Goal: Task Accomplishment & Management: Manage account settings

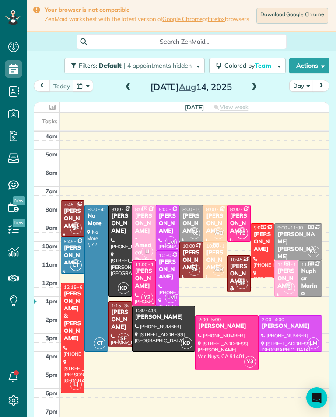
scroll to position [4, 4]
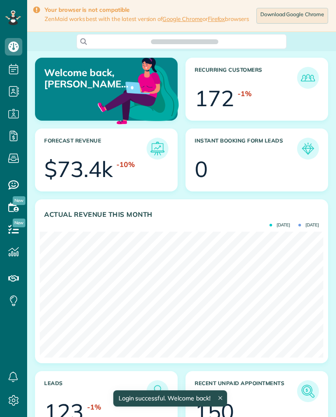
scroll to position [126, 283]
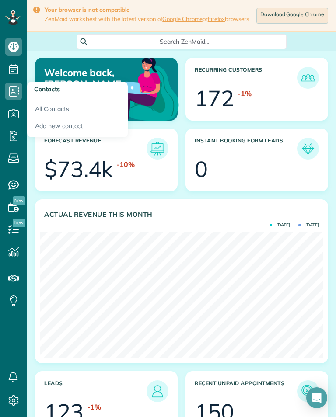
click at [0, 63] on html "Dashboard Scheduling Calendar View List View Dispatch View - Weekly scheduling …" at bounding box center [168, 208] width 336 height 417
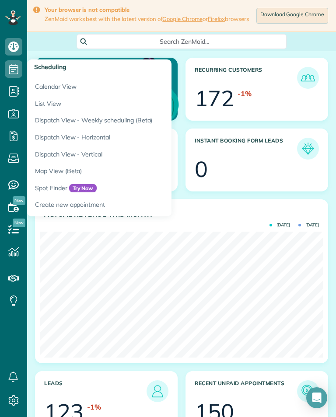
click at [56, 80] on link "Calendar View" at bounding box center [136, 85] width 218 height 20
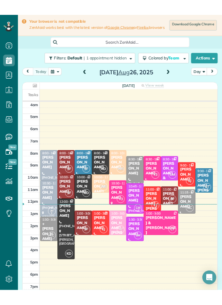
scroll to position [430, 27]
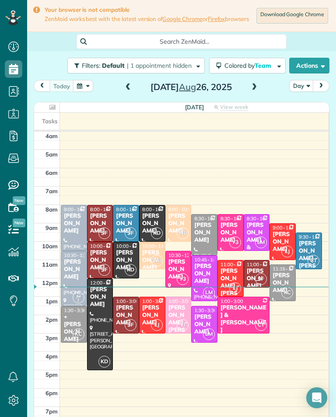
click at [256, 91] on span at bounding box center [254, 87] width 10 height 8
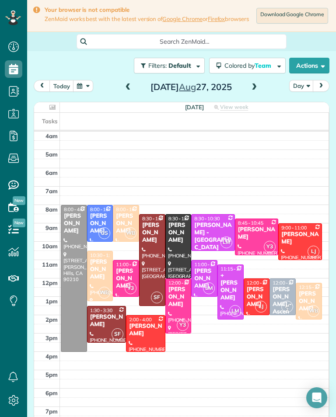
click at [249, 94] on span at bounding box center [254, 87] width 10 height 13
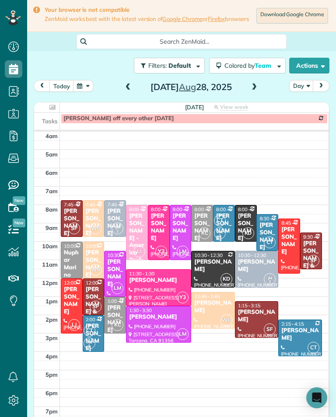
click at [118, 85] on div "[DATE] Day [DATE]" at bounding box center [181, 88] width 295 height 16
click at [131, 85] on span at bounding box center [128, 87] width 10 height 13
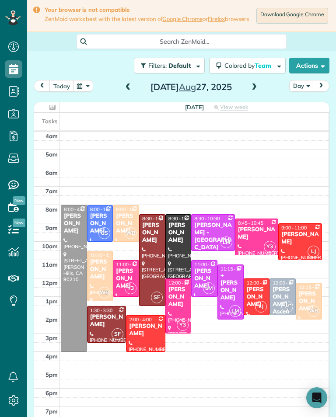
click at [231, 297] on div at bounding box center [230, 292] width 25 height 54
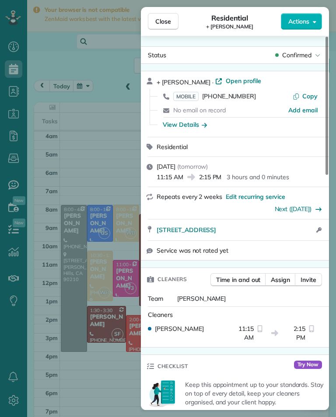
click at [230, 100] on span "MOBILE (323) 363-8387" at bounding box center [214, 96] width 83 height 9
click at [77, 298] on div "Close Residential + Jessica Wise Actions Status Confirmed + Jessica Wise · Open…" at bounding box center [168, 208] width 336 height 417
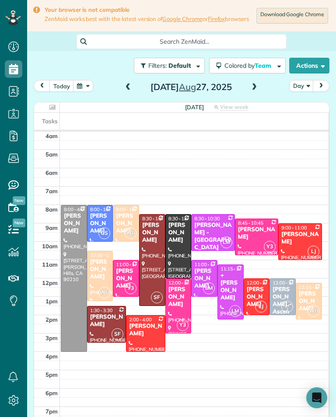
scroll to position [430, 27]
click at [78, 90] on button "button" at bounding box center [83, 86] width 20 height 12
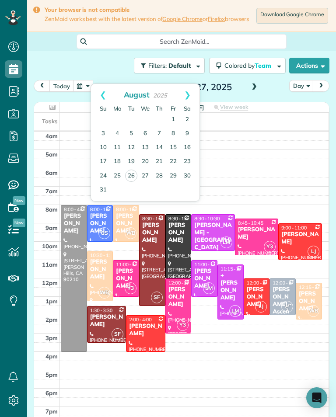
click at [187, 98] on link "Next" at bounding box center [187, 95] width 24 height 22
click at [150, 132] on link "10" at bounding box center [145, 134] width 14 height 14
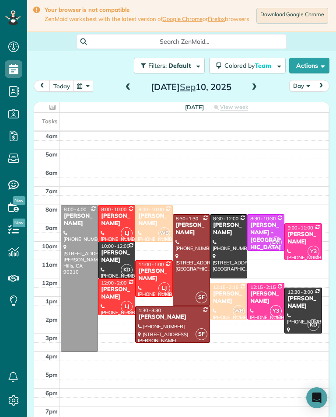
click at [81, 92] on button "button" at bounding box center [83, 86] width 20 height 12
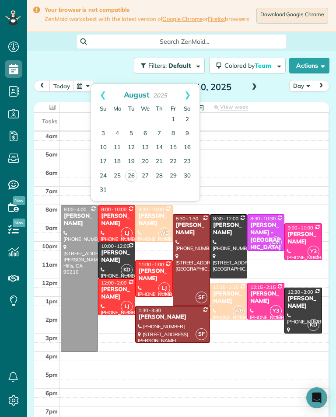
click at [145, 173] on link "27" at bounding box center [145, 176] width 14 height 14
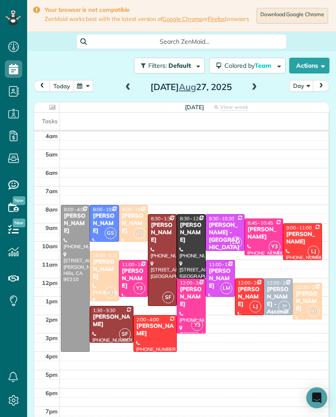
click at [267, 235] on div "Nanci Stellino" at bounding box center [263, 233] width 33 height 15
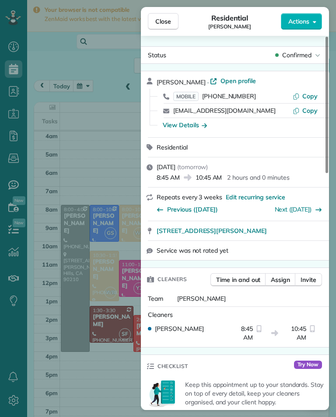
click at [237, 100] on span "(818) 370-3814" at bounding box center [229, 96] width 54 height 8
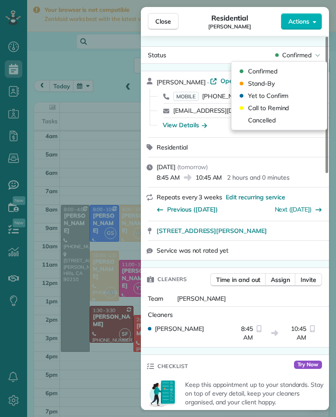
click at [301, 57] on span "Confirmed" at bounding box center [296, 55] width 29 height 9
click at [281, 121] on div "Cancelled" at bounding box center [279, 120] width 88 height 12
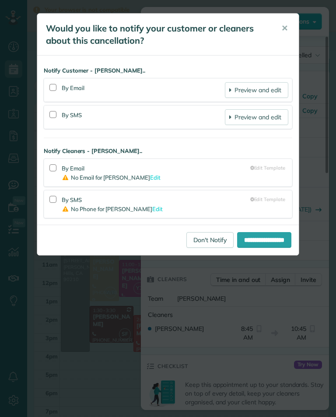
click at [198, 236] on link "Don't Notify" at bounding box center [209, 240] width 47 height 16
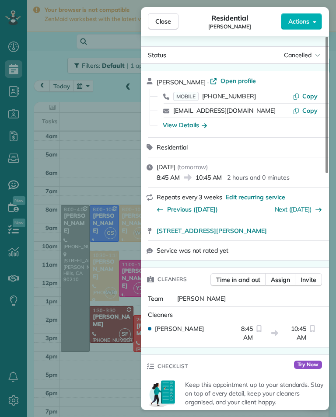
click at [70, 207] on div "Close Residential Nanci Stellino Actions Status Cancelled Nanci Stellino · Open…" at bounding box center [168, 208] width 336 height 417
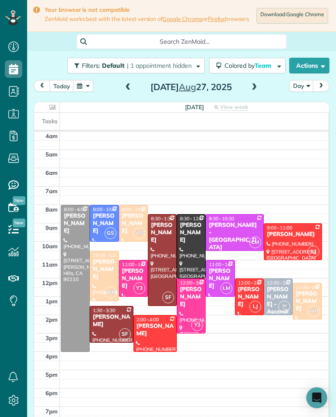
scroll to position [430, 27]
click at [80, 86] on button "button" at bounding box center [83, 86] width 20 height 12
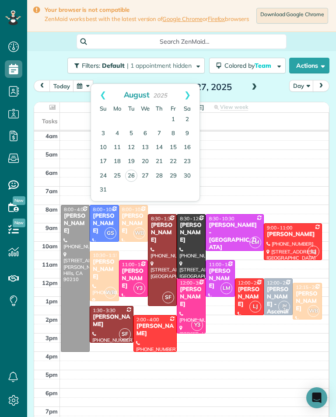
click at [100, 189] on link "31" at bounding box center [103, 190] width 14 height 14
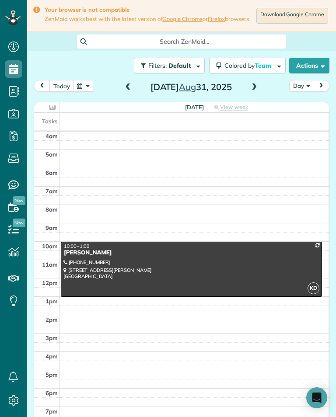
click at [253, 94] on span at bounding box center [254, 87] width 10 height 13
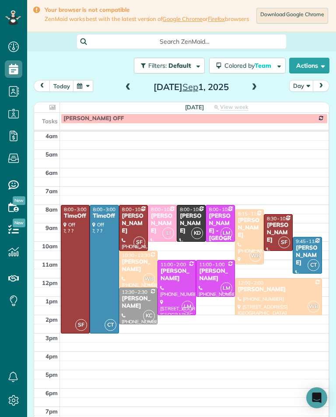
click at [256, 91] on span at bounding box center [254, 87] width 10 height 8
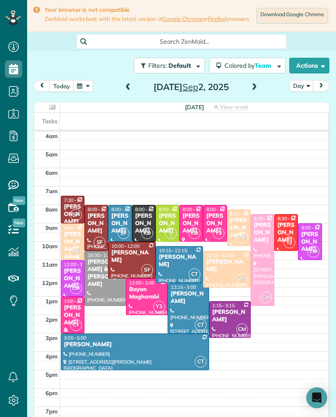
scroll to position [5, 0]
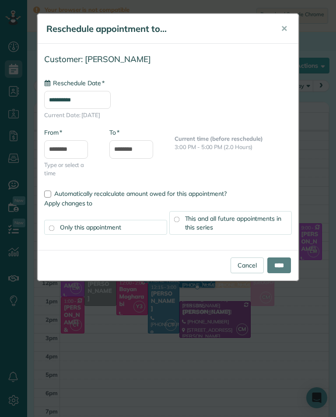
type input "**********"
click at [283, 265] on input "****" at bounding box center [279, 265] width 24 height 16
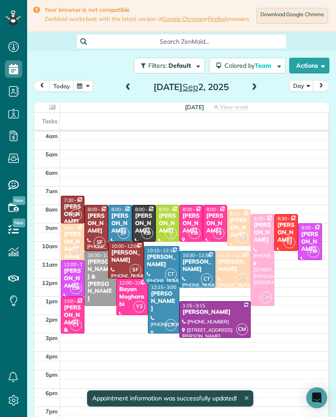
click at [124, 84] on span at bounding box center [128, 87] width 10 height 8
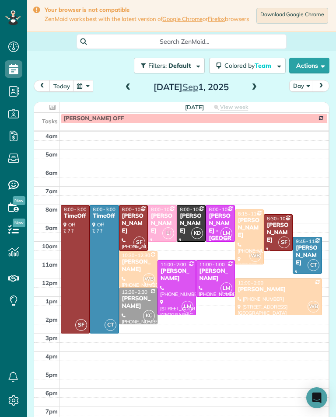
click at [61, 87] on button "today" at bounding box center [61, 86] width 24 height 12
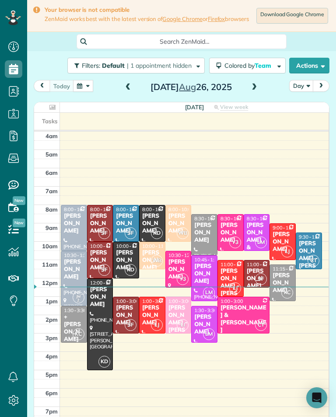
click at [257, 82] on span at bounding box center [254, 87] width 10 height 13
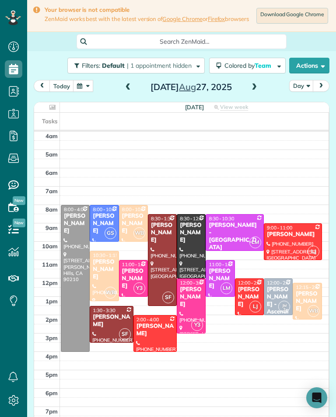
scroll to position [430, 27]
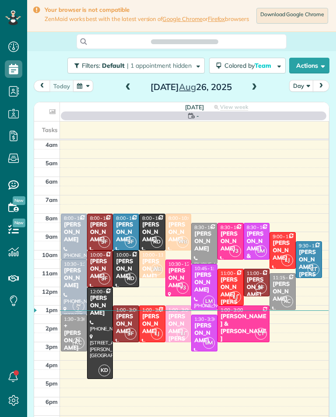
scroll to position [4, 4]
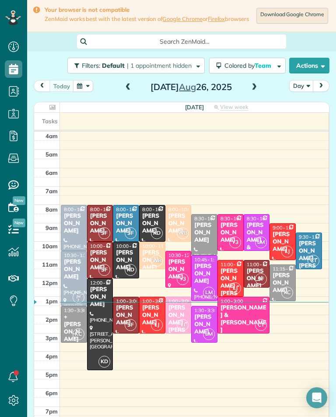
click at [75, 89] on button "button" at bounding box center [83, 86] width 20 height 12
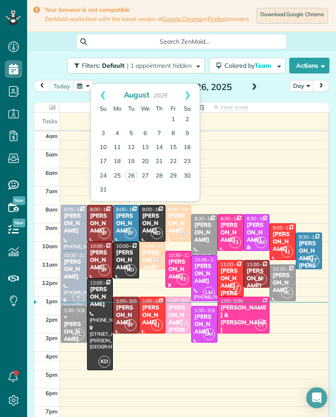
click at [101, 184] on link "31" at bounding box center [103, 190] width 14 height 14
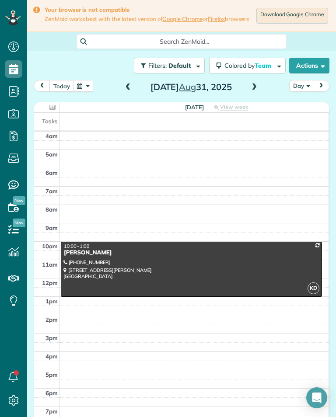
click at [253, 91] on span at bounding box center [254, 87] width 10 height 8
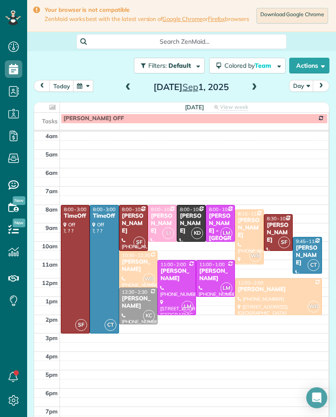
click at [80, 88] on button "button" at bounding box center [83, 86] width 20 height 12
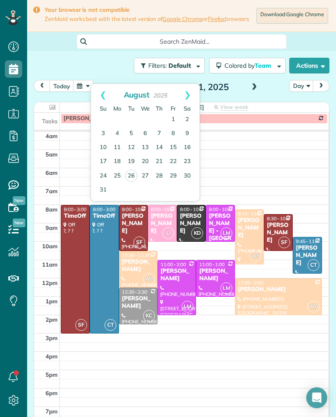
click at [162, 179] on link "28" at bounding box center [159, 176] width 14 height 14
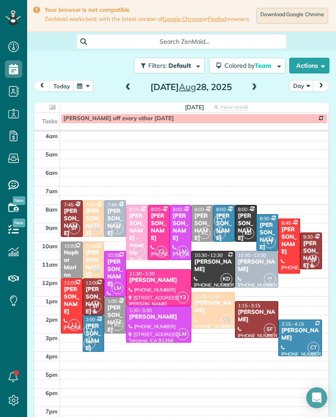
click at [79, 91] on button "button" at bounding box center [83, 86] width 20 height 12
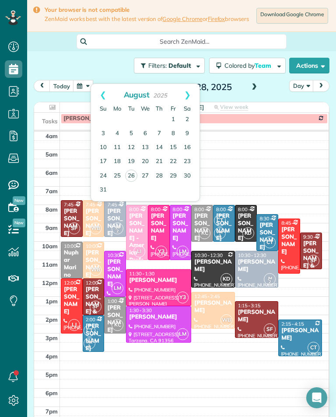
click at [190, 89] on link "Next" at bounding box center [187, 95] width 24 height 22
click at [163, 118] on link "4" at bounding box center [159, 120] width 14 height 14
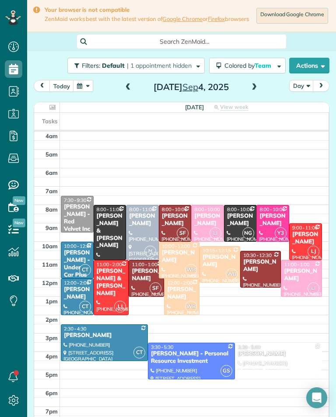
click at [76, 92] on button "button" at bounding box center [83, 86] width 20 height 12
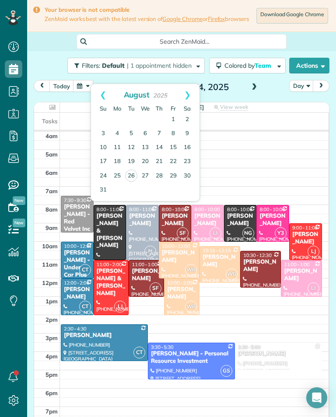
click at [116, 171] on link "25" at bounding box center [117, 176] width 14 height 14
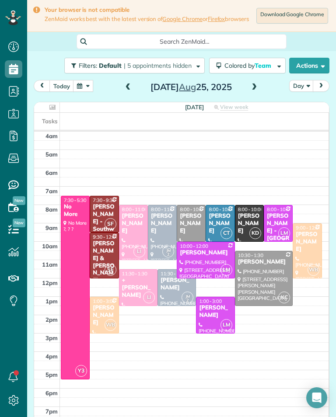
click at [76, 92] on button "button" at bounding box center [83, 86] width 20 height 12
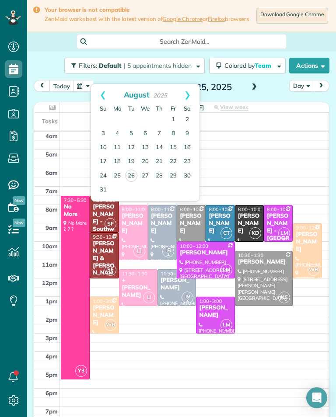
click at [187, 97] on link "Next" at bounding box center [187, 95] width 24 height 22
click at [113, 117] on link "1" at bounding box center [117, 120] width 14 height 14
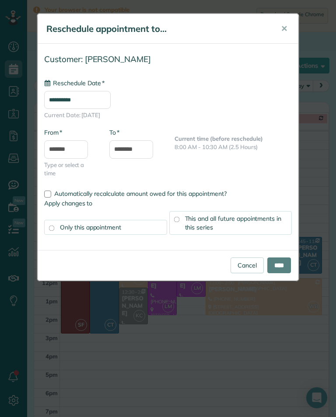
click at [107, 105] on input "**********" at bounding box center [77, 100] width 66 height 18
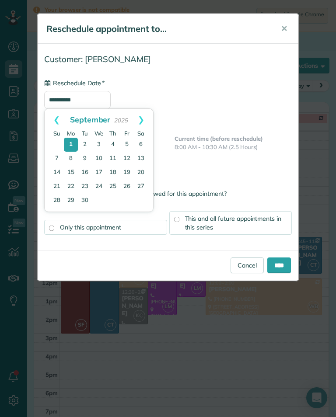
click at [110, 142] on link "4" at bounding box center [113, 145] width 14 height 14
type input "**********"
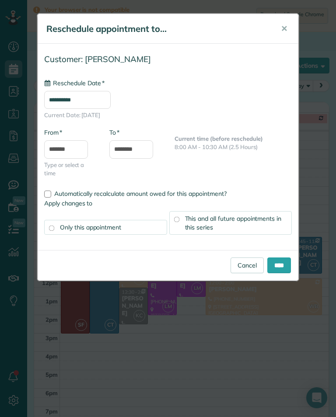
click at [280, 261] on input "****" at bounding box center [279, 265] width 24 height 16
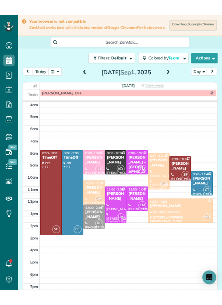
scroll to position [430, 27]
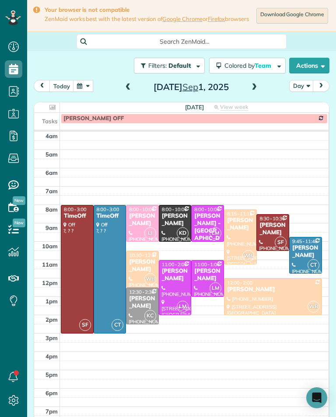
click at [63, 83] on button "today" at bounding box center [61, 86] width 24 height 12
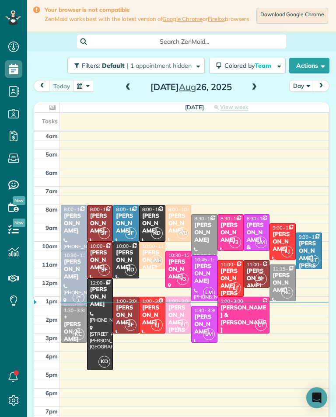
click at [255, 89] on span at bounding box center [254, 87] width 10 height 8
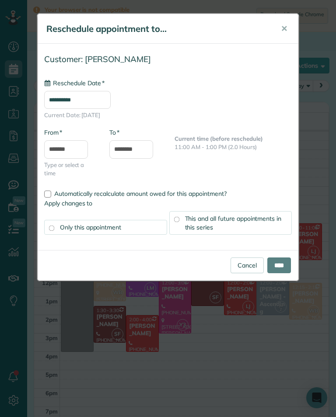
type input "**********"
click at [277, 265] on input "****" at bounding box center [279, 265] width 24 height 16
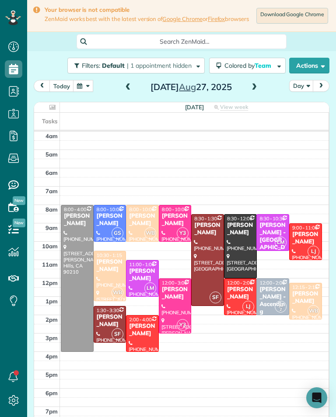
click at [305, 303] on div "[PERSON_NAME]" at bounding box center [305, 297] width 28 height 15
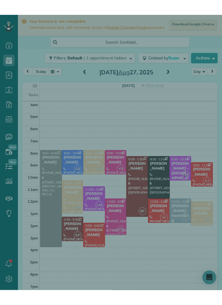
scroll to position [430, 27]
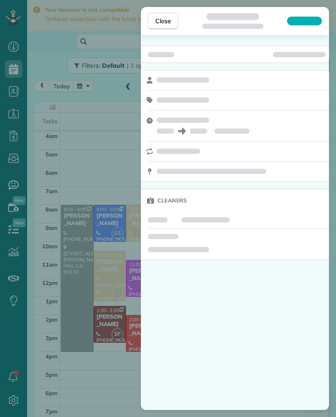
click at [304, 299] on div "Cleaners" at bounding box center [235, 222] width 188 height 375
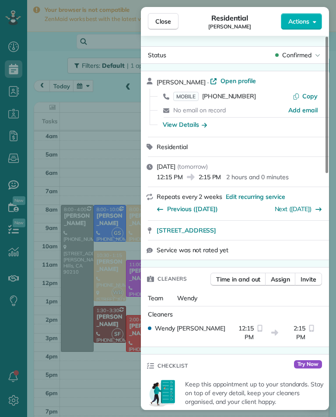
click at [235, 100] on span "MOBILE [PHONE_NUMBER]" at bounding box center [214, 96] width 83 height 9
click at [114, 353] on div "Close Residential [PERSON_NAME] Actions Status Confirmed [PERSON_NAME] · Open p…" at bounding box center [168, 208] width 336 height 417
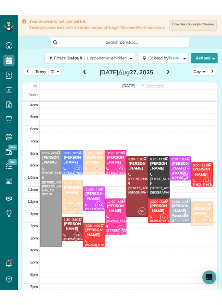
scroll to position [430, 27]
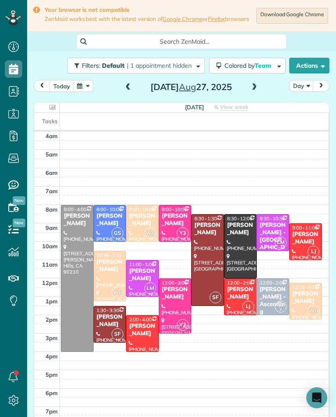
click at [253, 94] on span at bounding box center [254, 87] width 10 height 13
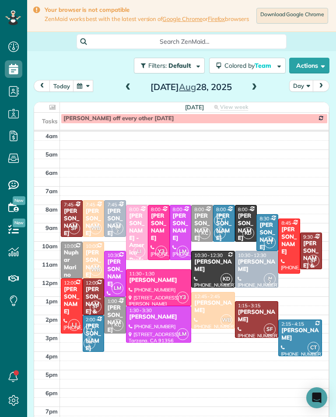
click at [138, 236] on div "[PERSON_NAME] - America Professional Ambulance (apa)" at bounding box center [136, 260] width 17 height 96
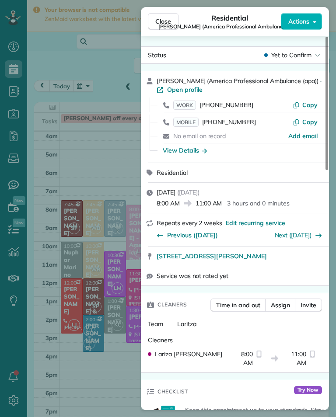
click at [66, 175] on div "Close Residential [PERSON_NAME] (America Professional Ambulance (apa)) Actions …" at bounding box center [168, 208] width 336 height 417
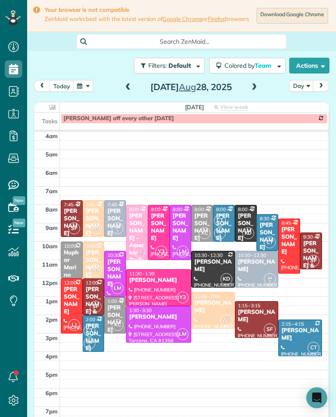
scroll to position [430, 27]
click at [125, 91] on span at bounding box center [128, 87] width 10 height 8
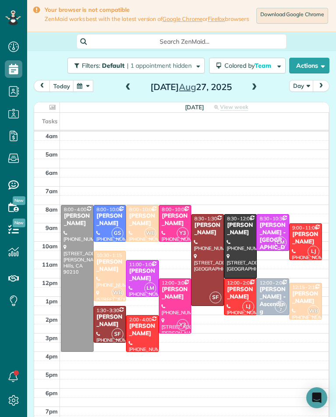
click at [138, 218] on div "[PERSON_NAME]" at bounding box center [142, 219] width 28 height 15
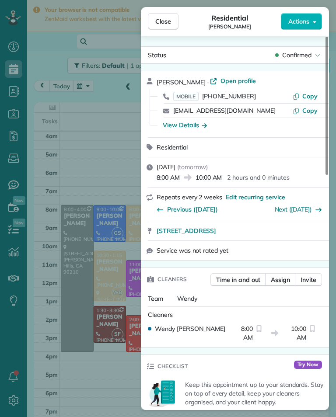
click at [198, 127] on div "View Details" at bounding box center [185, 125] width 44 height 9
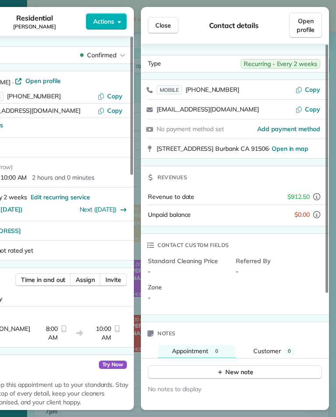
click at [177, 18] on button "Close" at bounding box center [163, 25] width 31 height 17
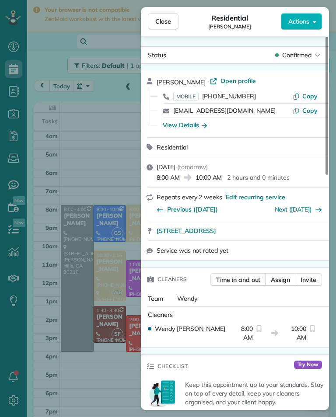
click at [246, 99] on span "[PHONE_NUMBER]" at bounding box center [229, 96] width 54 height 8
click at [76, 125] on div "Close Residential [PERSON_NAME] Actions Status Confirmed [PERSON_NAME] · Open p…" at bounding box center [168, 208] width 336 height 417
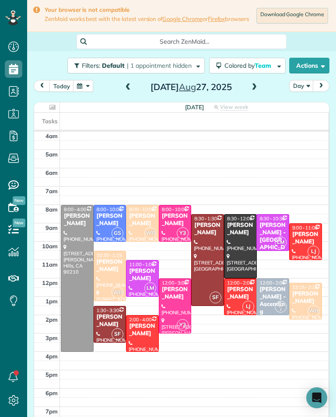
click at [101, 273] on div "[PERSON_NAME]" at bounding box center [110, 265] width 28 height 15
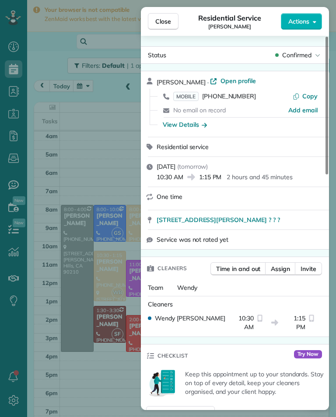
click at [190, 125] on div "View Details" at bounding box center [185, 124] width 44 height 9
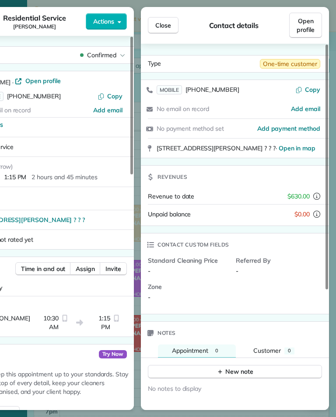
click at [170, 26] on span "Close" at bounding box center [163, 25] width 16 height 9
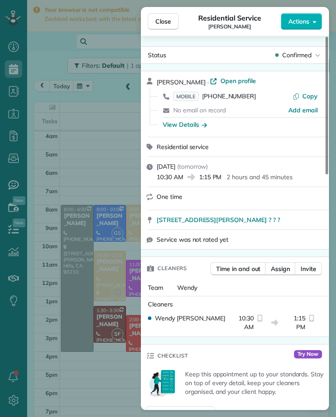
click at [246, 99] on span "[PHONE_NUMBER]" at bounding box center [229, 96] width 54 height 8
click at [85, 100] on div "Close Residential Service [PERSON_NAME] Actions Status Confirmed [PERSON_NAME] …" at bounding box center [168, 208] width 336 height 417
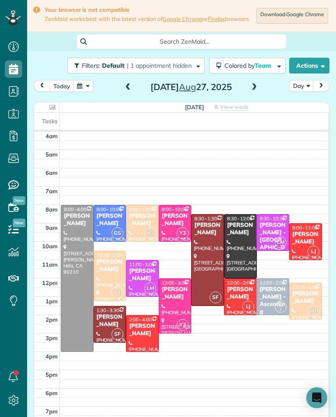
scroll to position [430, 27]
click at [241, 240] on div at bounding box center [240, 246] width 32 height 63
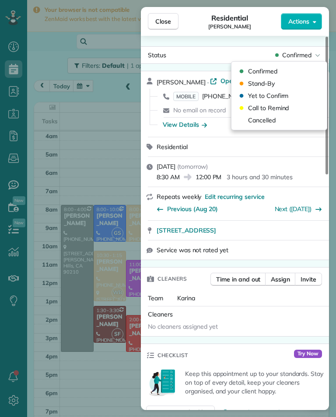
click at [304, 51] on span "Confirmed" at bounding box center [296, 55] width 29 height 9
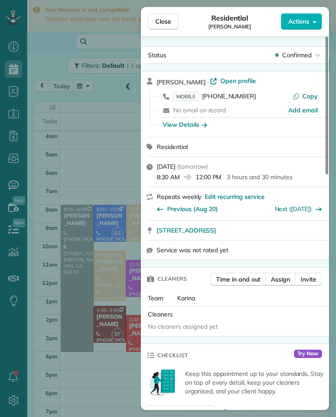
click at [308, 48] on div "Status Confirmed" at bounding box center [234, 54] width 184 height 13
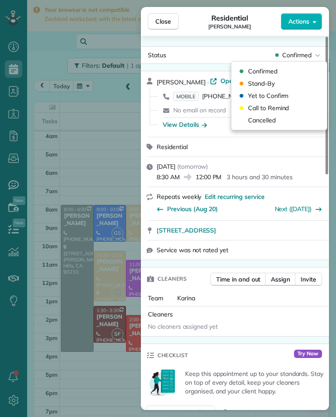
click at [273, 120] on span "Cancelled" at bounding box center [262, 120] width 28 height 9
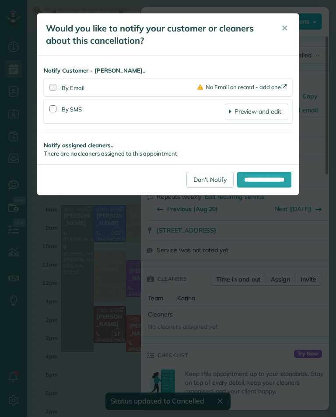
click at [205, 175] on link "Don't Notify" at bounding box center [209, 180] width 47 height 16
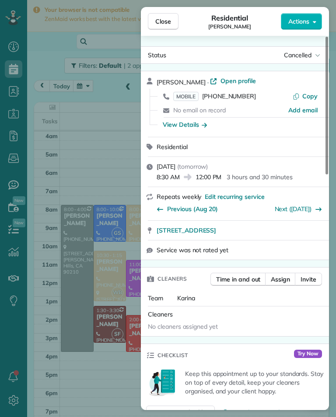
click at [76, 168] on div "Close Residential [PERSON_NAME] Actions Status Cancelled [PERSON_NAME] · Open p…" at bounding box center [168, 208] width 336 height 417
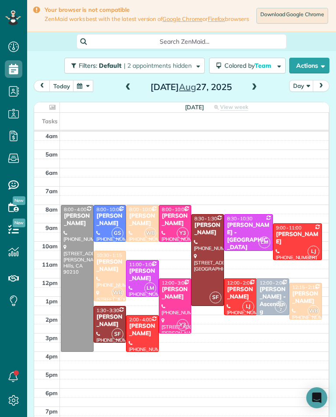
click at [144, 273] on div "[PERSON_NAME]" at bounding box center [142, 274] width 28 height 15
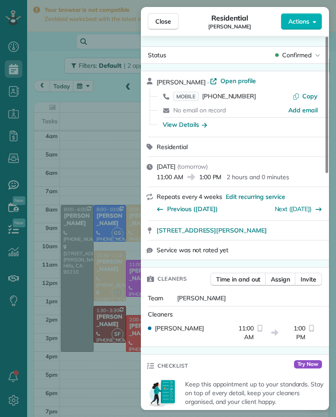
click at [245, 99] on span "[PHONE_NUMBER]" at bounding box center [229, 96] width 54 height 8
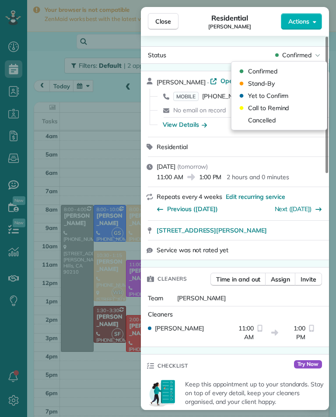
click at [273, 121] on span "Cancelled" at bounding box center [262, 120] width 28 height 9
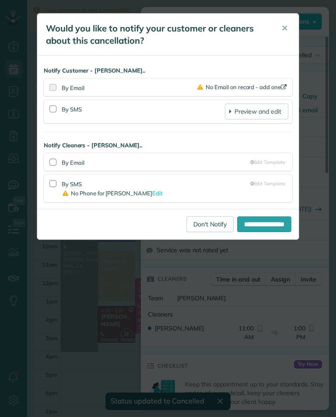
click at [206, 222] on link "Don't Notify" at bounding box center [209, 224] width 47 height 16
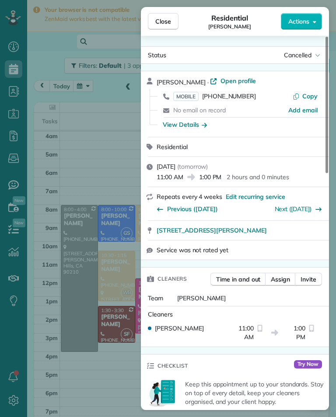
click at [91, 69] on div "Close Residential [PERSON_NAME] Actions Status Cancelled [PERSON_NAME] · Open p…" at bounding box center [168, 208] width 336 height 417
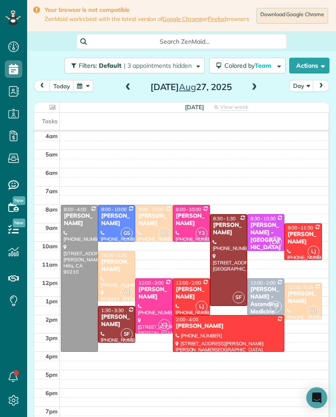
click at [82, 87] on button "button" at bounding box center [83, 86] width 20 height 12
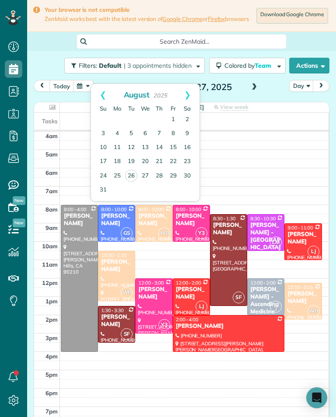
click at [193, 96] on link "Next" at bounding box center [187, 95] width 24 height 22
click at [111, 116] on link "1" at bounding box center [117, 120] width 14 height 14
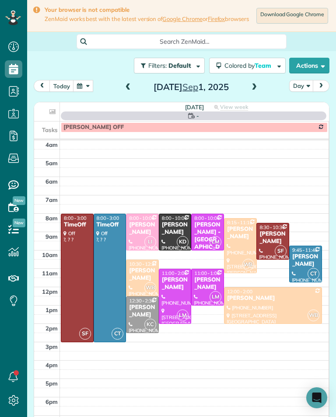
click at [256, 94] on span at bounding box center [254, 87] width 10 height 13
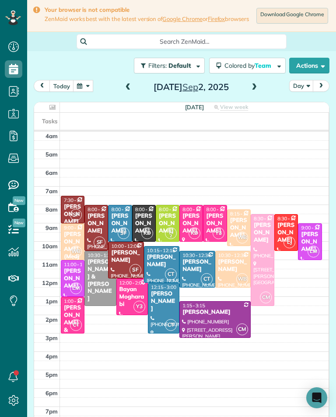
click at [87, 90] on button "button" at bounding box center [83, 86] width 20 height 12
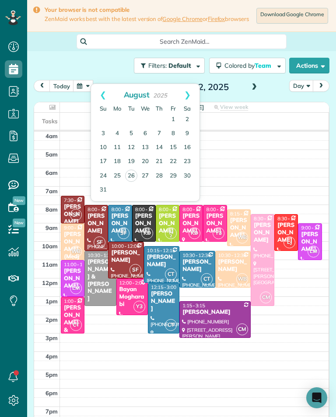
click at [186, 101] on link "Next" at bounding box center [187, 95] width 24 height 22
click at [145, 159] on link "24" at bounding box center [145, 162] width 14 height 14
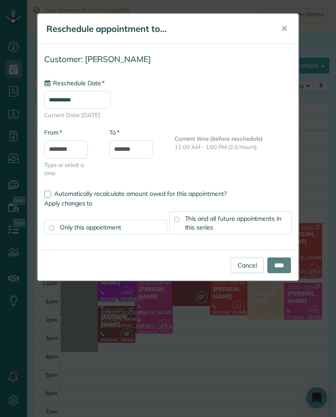
click at [111, 94] on input "**********" at bounding box center [77, 100] width 66 height 18
type input "**********"
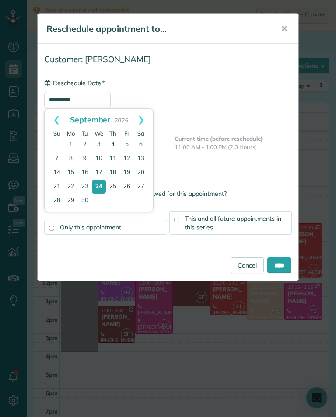
click at [287, 24] on span "✕" at bounding box center [283, 29] width 7 height 10
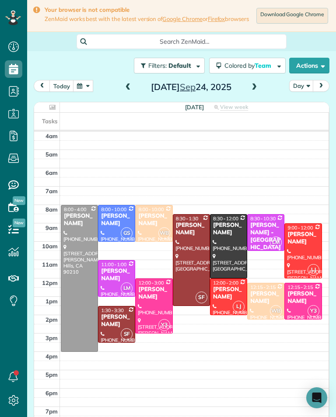
click at [117, 272] on div "[PERSON_NAME]" at bounding box center [116, 274] width 32 height 15
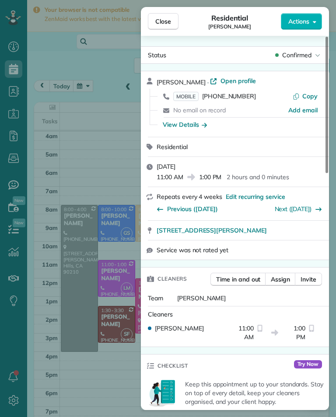
click at [243, 98] on span "[PHONE_NUMBER]" at bounding box center [229, 96] width 54 height 8
click at [82, 122] on div "Close Residential [PERSON_NAME] Actions Status Confirmed [PERSON_NAME] · Open p…" at bounding box center [168, 208] width 336 height 417
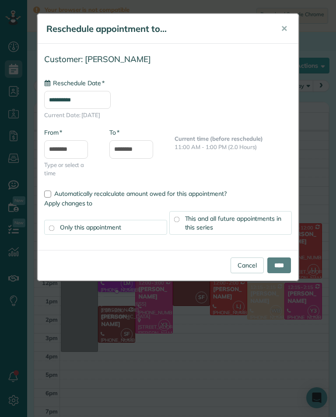
type input "**********"
click at [326, 159] on div "**********" at bounding box center [168, 208] width 336 height 417
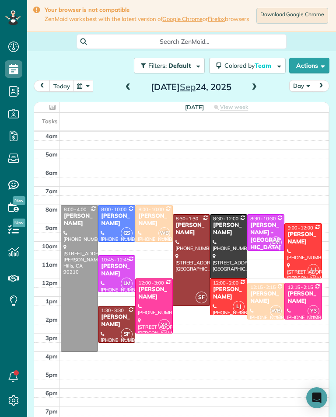
click at [79, 87] on button "button" at bounding box center [83, 86] width 20 height 12
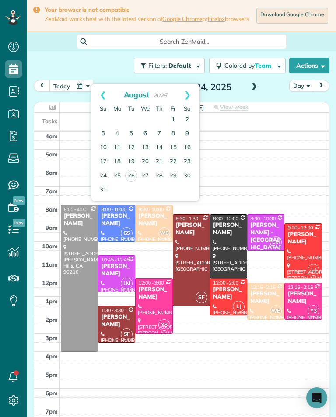
click at [147, 181] on link "27" at bounding box center [145, 176] width 14 height 14
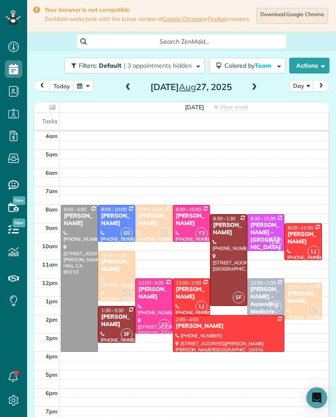
click at [253, 91] on span at bounding box center [254, 87] width 10 height 8
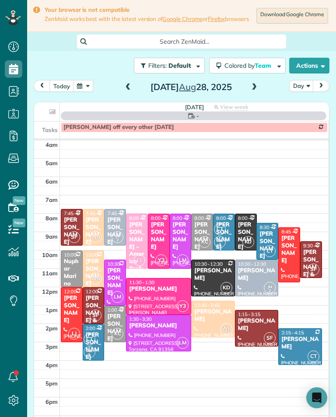
click at [163, 327] on div "[PERSON_NAME]" at bounding box center [158, 325] width 60 height 7
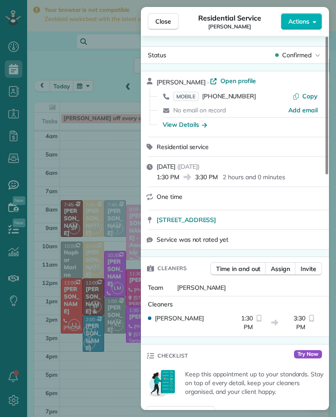
click at [231, 99] on span "[PHONE_NUMBER]" at bounding box center [229, 96] width 54 height 8
click at [125, 144] on div "Close Residential Service [PERSON_NAME] Actions Status Confirmed [PERSON_NAME] …" at bounding box center [168, 208] width 336 height 417
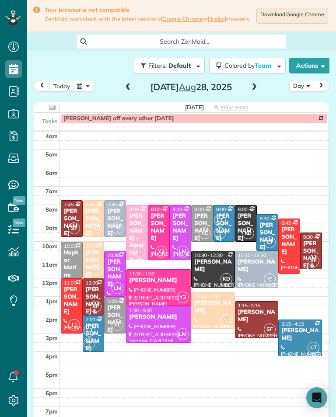
click at [117, 280] on div "[PERSON_NAME]" at bounding box center [115, 273] width 17 height 30
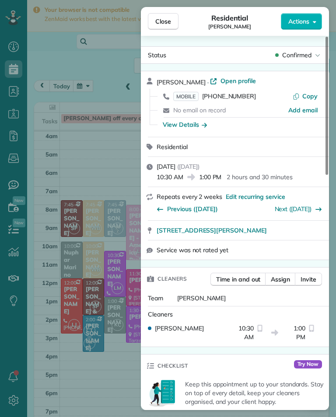
click at [237, 100] on span "[PHONE_NUMBER]" at bounding box center [229, 96] width 54 height 8
click at [102, 80] on div "Close Residential [PERSON_NAME] Actions Status Confirmed [PERSON_NAME] · Open p…" at bounding box center [168, 208] width 336 height 417
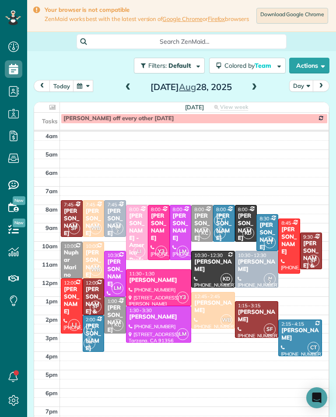
click at [151, 23] on span "ZenMaid works best with the latest version of Google Chrome or Firefox browsers" at bounding box center [147, 18] width 204 height 7
click at [116, 93] on div "[DATE] Day [DATE]" at bounding box center [181, 88] width 295 height 16
click at [124, 90] on span at bounding box center [128, 87] width 10 height 8
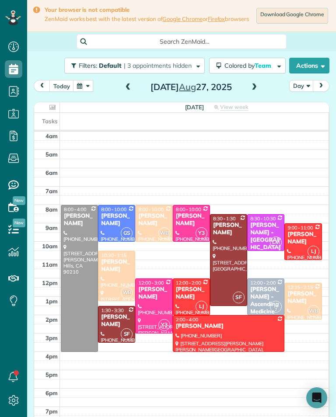
click at [123, 91] on span at bounding box center [128, 87] width 10 height 8
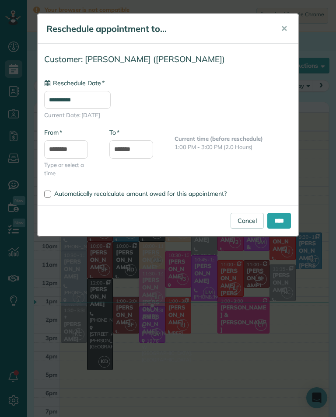
click at [111, 100] on input "**********" at bounding box center [77, 100] width 66 height 18
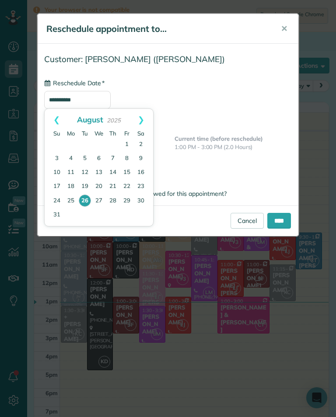
click at [117, 197] on link "28" at bounding box center [113, 201] width 14 height 14
type input "**********"
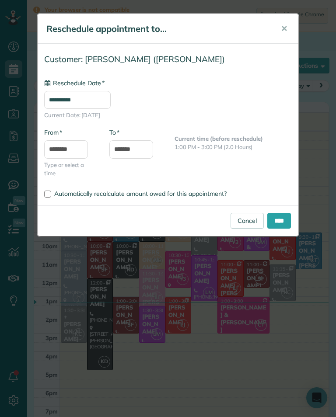
click at [287, 218] on input "****" at bounding box center [279, 221] width 24 height 16
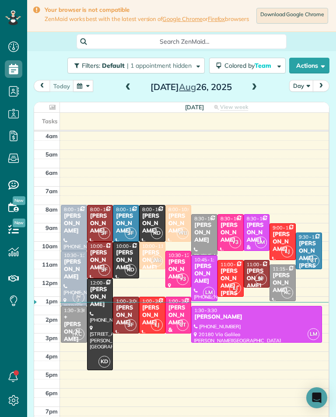
click at [253, 91] on span at bounding box center [254, 87] width 10 height 8
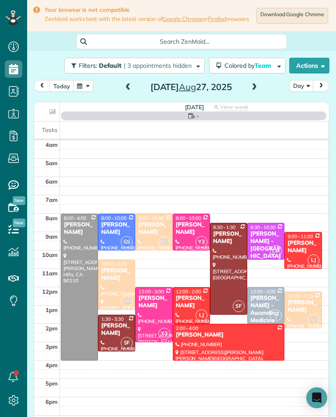
click at [257, 94] on span at bounding box center [254, 87] width 10 height 13
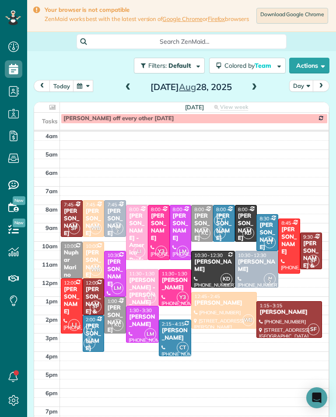
scroll to position [430, 27]
click at [254, 94] on span at bounding box center [254, 87] width 10 height 13
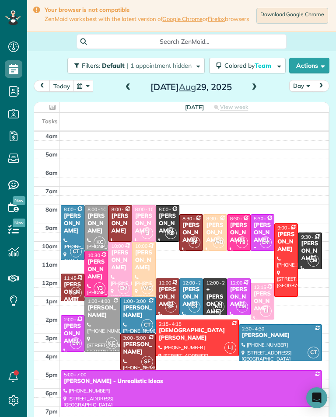
click at [256, 91] on span at bounding box center [254, 87] width 10 height 8
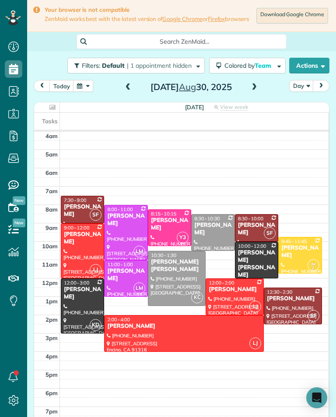
click at [128, 94] on span at bounding box center [128, 87] width 10 height 13
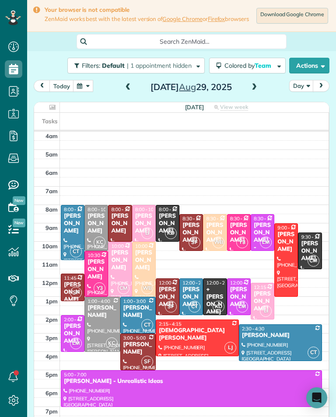
click at [127, 91] on span at bounding box center [128, 87] width 10 height 8
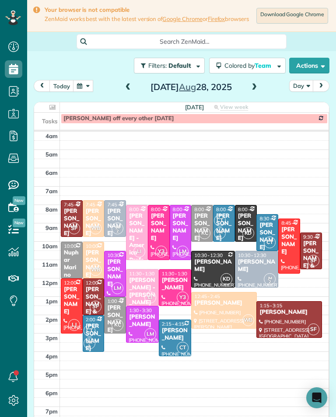
click at [177, 218] on div "[PERSON_NAME]" at bounding box center [180, 227] width 17 height 30
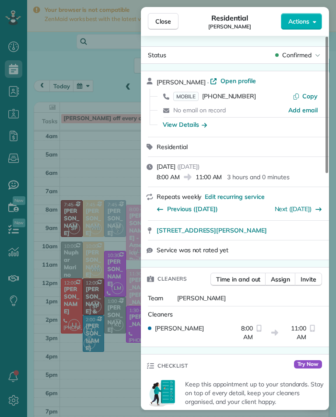
click at [241, 99] on span "[PHONE_NUMBER]" at bounding box center [229, 96] width 54 height 8
click at [127, 281] on div "Close Residential [PERSON_NAME] Actions Status Confirmed [PERSON_NAME] · Open p…" at bounding box center [168, 208] width 336 height 417
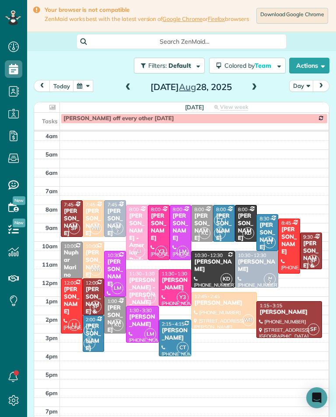
click at [79, 92] on button "button" at bounding box center [83, 86] width 20 height 12
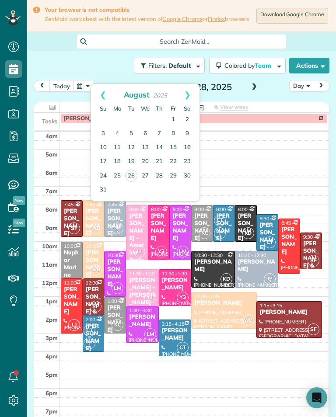
click at [174, 223] on div "[PERSON_NAME]" at bounding box center [180, 227] width 17 height 30
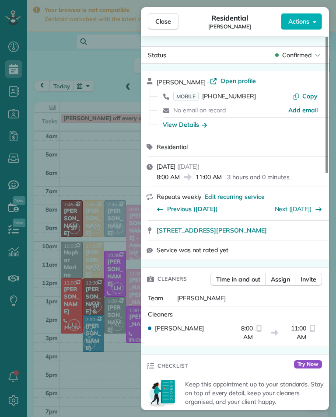
click at [235, 100] on span "MOBILE [PHONE_NUMBER]" at bounding box center [214, 96] width 83 height 9
click at [305, 49] on div "Status Confirmed" at bounding box center [234, 54] width 184 height 13
click at [304, 42] on div "Status Confirmed [PERSON_NAME] · Open profile MOBILE [PHONE_NUMBER] Copy No ema…" at bounding box center [235, 223] width 188 height 374
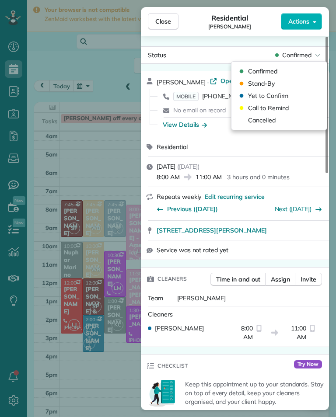
click at [277, 121] on div "Cancelled" at bounding box center [279, 120] width 88 height 12
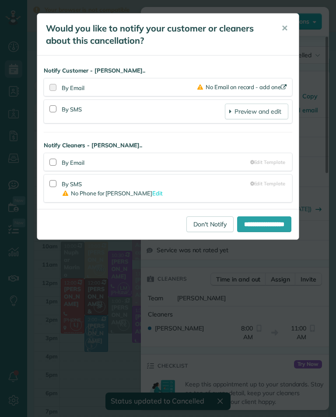
click at [105, 291] on div "**********" at bounding box center [168, 208] width 336 height 417
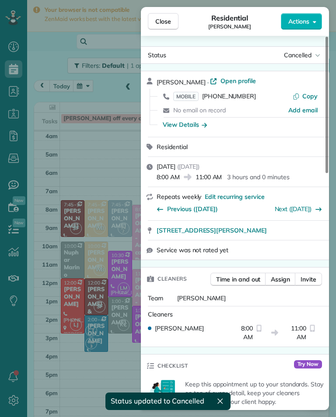
click at [108, 267] on div "Close Residential [PERSON_NAME] Actions Status Cancelled [PERSON_NAME] · Open p…" at bounding box center [168, 208] width 336 height 417
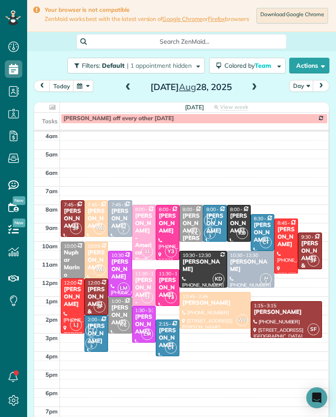
click at [123, 91] on span at bounding box center [128, 87] width 10 height 8
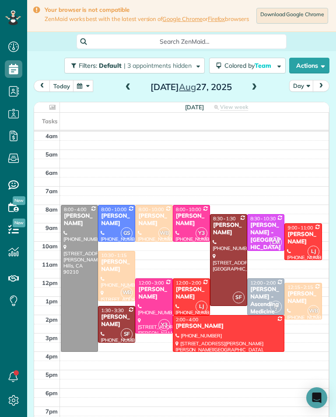
click at [83, 92] on button "button" at bounding box center [83, 86] width 20 height 12
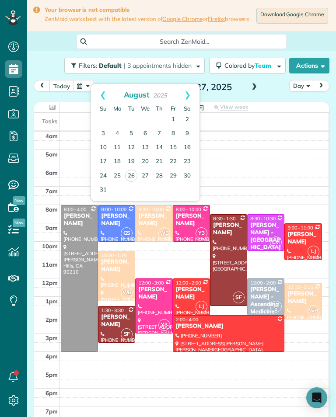
click at [148, 144] on link "13" at bounding box center [145, 148] width 14 height 14
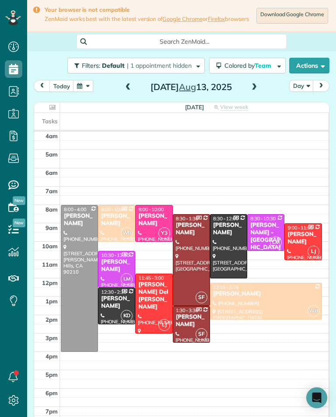
click at [117, 264] on div "[PERSON_NAME]" at bounding box center [116, 265] width 32 height 15
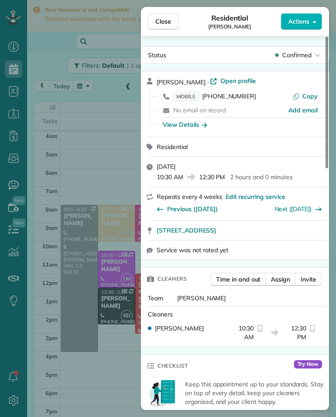
click at [228, 99] on span "[PHONE_NUMBER]" at bounding box center [229, 96] width 54 height 8
click at [110, 239] on div "Close Residential [PERSON_NAME] Actions Status Confirmed [PERSON_NAME] · Open p…" at bounding box center [168, 208] width 336 height 417
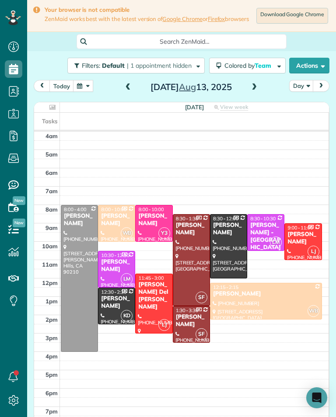
click at [87, 92] on button "button" at bounding box center [83, 86] width 20 height 12
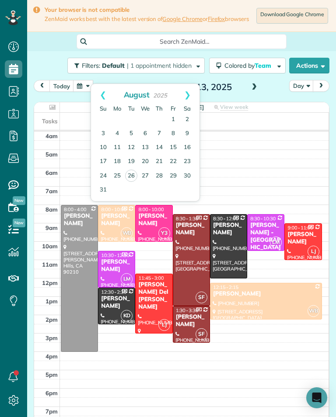
click at [100, 95] on link "Prev" at bounding box center [103, 95] width 24 height 22
click at [143, 176] on link "30" at bounding box center [145, 176] width 14 height 14
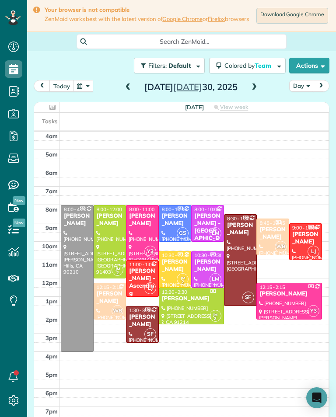
click at [206, 266] on div "[PERSON_NAME]" at bounding box center [208, 265] width 28 height 15
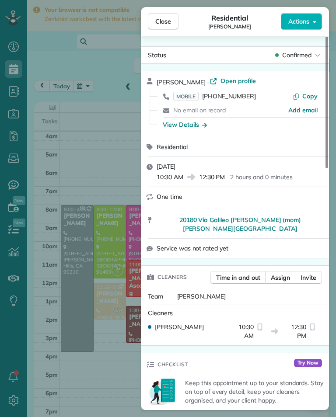
click at [239, 97] on span "[PHONE_NUMBER]" at bounding box center [229, 96] width 54 height 8
click at [127, 244] on div "Close Residential [PERSON_NAME] Actions Status Confirmed [PERSON_NAME] · Open p…" at bounding box center [168, 208] width 336 height 417
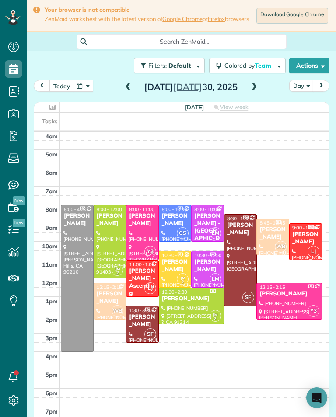
click at [101, 227] on div "[PERSON_NAME]" at bounding box center [110, 219] width 28 height 15
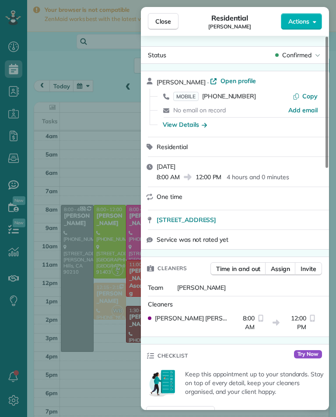
click at [232, 100] on span "MOBILE [PHONE_NUMBER]" at bounding box center [214, 96] width 83 height 9
click at [100, 335] on div "Close Residential [PERSON_NAME] Actions Status Confirmed [PERSON_NAME] · Open p…" at bounding box center [168, 208] width 336 height 417
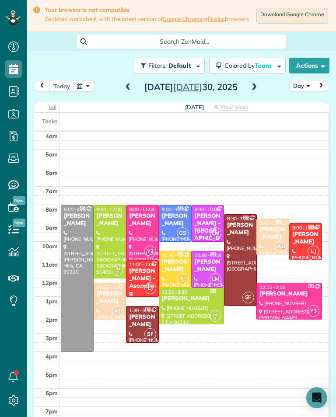
click at [200, 302] on div "[PERSON_NAME]" at bounding box center [191, 298] width 60 height 7
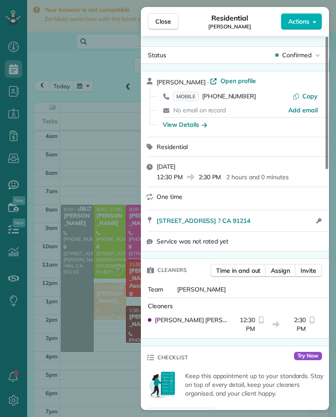
click at [239, 98] on span "[PHONE_NUMBER]" at bounding box center [229, 96] width 54 height 8
click at [112, 139] on div "Close Residential [PERSON_NAME] Actions Status Confirmed [PERSON_NAME] · Open p…" at bounding box center [168, 208] width 336 height 417
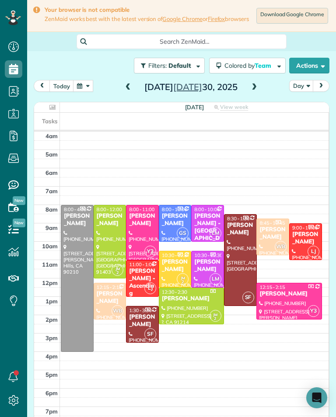
click at [86, 92] on button "button" at bounding box center [83, 86] width 20 height 12
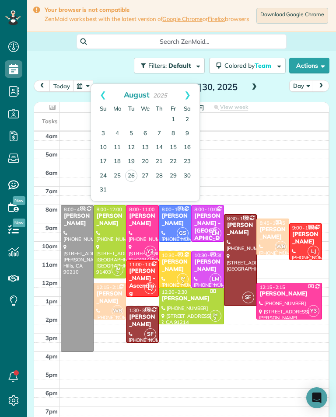
click at [106, 93] on link "Prev" at bounding box center [103, 95] width 24 height 22
click at [146, 145] on link "16" at bounding box center [145, 148] width 14 height 14
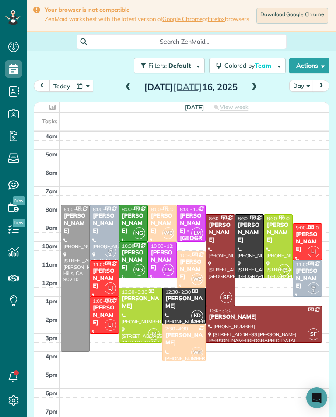
click at [163, 264] on div "[PERSON_NAME]" at bounding box center [162, 260] width 24 height 22
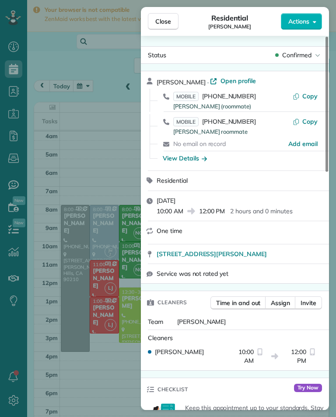
click at [231, 121] on span "[PHONE_NUMBER]" at bounding box center [229, 122] width 54 height 8
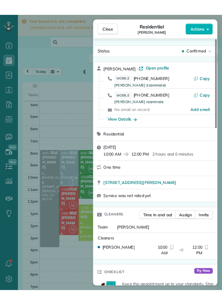
scroll to position [430, 27]
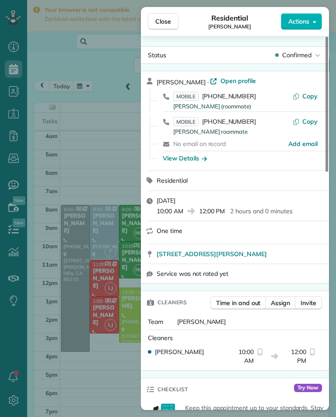
click at [115, 238] on div "Close Residential [PERSON_NAME] Actions Status Confirmed [PERSON_NAME] · Open p…" at bounding box center [168, 208] width 336 height 417
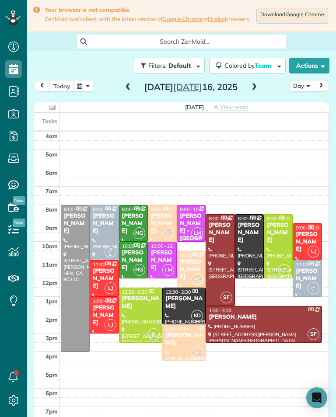
click at [279, 236] on div "[PERSON_NAME]" at bounding box center [278, 233] width 24 height 22
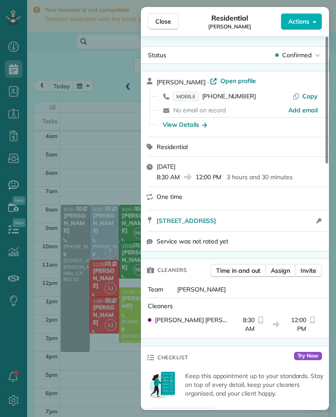
click at [235, 93] on span "[PHONE_NUMBER]" at bounding box center [229, 96] width 54 height 8
click at [73, 148] on div "Close Residential [PERSON_NAME] Actions Status Confirmed [PERSON_NAME] · Open p…" at bounding box center [168, 208] width 336 height 417
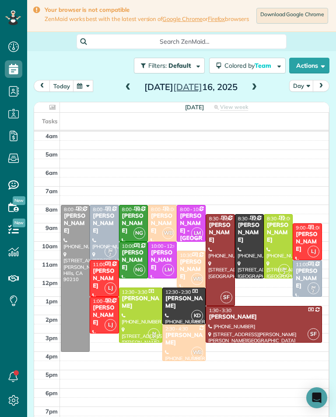
click at [86, 92] on button "button" at bounding box center [83, 86] width 20 height 12
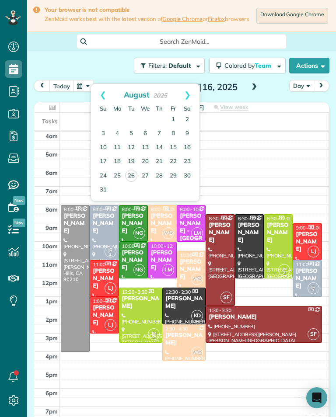
click at [102, 93] on link "Prev" at bounding box center [103, 95] width 24 height 22
click at [146, 118] on link "2" at bounding box center [145, 120] width 14 height 14
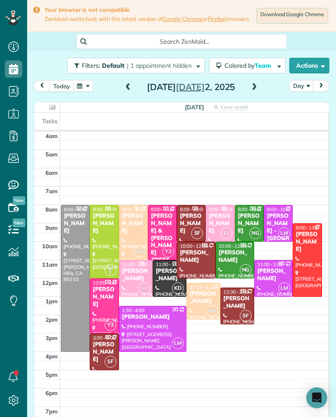
click at [101, 263] on div at bounding box center [104, 241] width 28 height 73
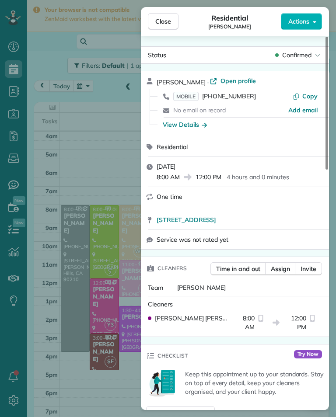
click at [232, 100] on span "MOBILE [PHONE_NUMBER]" at bounding box center [214, 96] width 83 height 9
click at [118, 249] on div "Close Residential [PERSON_NAME] Actions Status Confirmed [PERSON_NAME] · Open p…" at bounding box center [168, 208] width 336 height 417
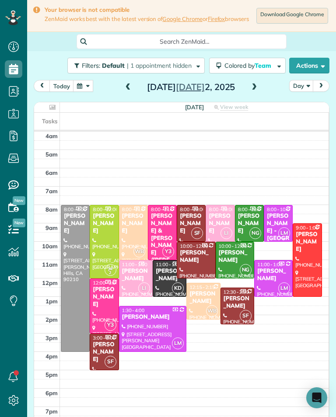
click at [91, 92] on button "button" at bounding box center [83, 86] width 20 height 12
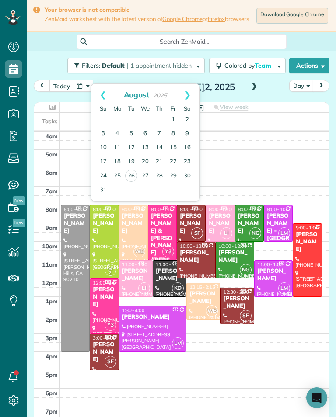
click at [103, 90] on link "Prev" at bounding box center [103, 95] width 24 height 22
click at [144, 132] on link "9" at bounding box center [145, 134] width 14 height 14
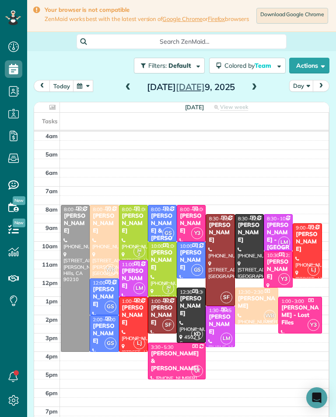
click at [167, 274] on div at bounding box center [162, 269] width 28 height 54
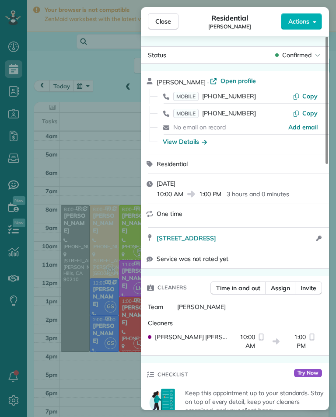
click at [243, 114] on span "[PHONE_NUMBER]" at bounding box center [229, 113] width 54 height 8
click at [80, 338] on div "Close Residential [PERSON_NAME] Actions Status Confirmed [PERSON_NAME] · Open p…" at bounding box center [168, 208] width 336 height 417
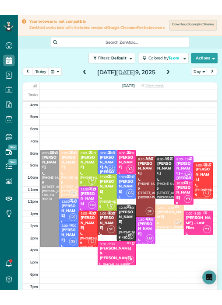
scroll to position [430, 27]
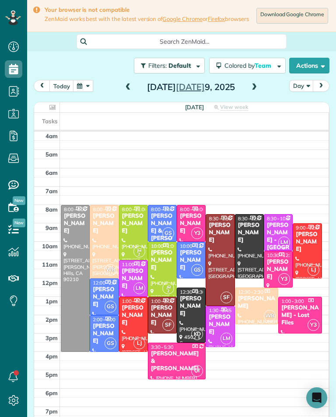
click at [222, 325] on div "[PERSON_NAME]" at bounding box center [220, 324] width 24 height 22
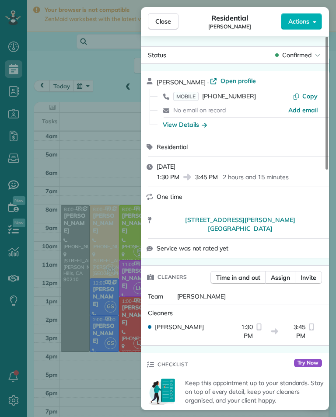
scroll to position [430, 27]
click at [119, 319] on div "Close Residential [PERSON_NAME] Actions Status Confirmed [PERSON_NAME] · Open p…" at bounding box center [168, 208] width 336 height 417
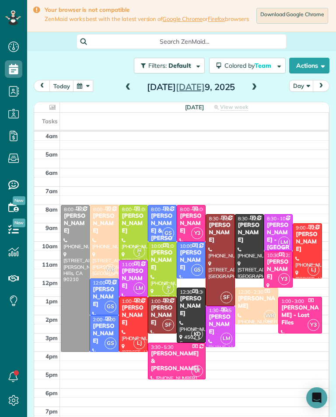
click at [82, 91] on button "button" at bounding box center [83, 86] width 20 height 12
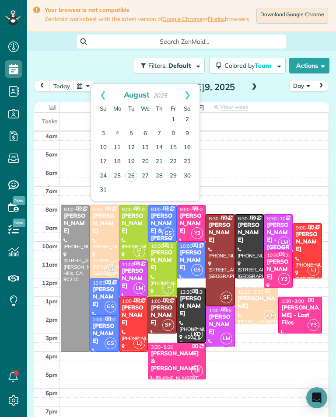
click at [100, 101] on link "Prev" at bounding box center [103, 95] width 24 height 22
click at [100, 95] on link "Prev" at bounding box center [103, 95] width 24 height 22
click at [142, 161] on link "25" at bounding box center [145, 162] width 14 height 14
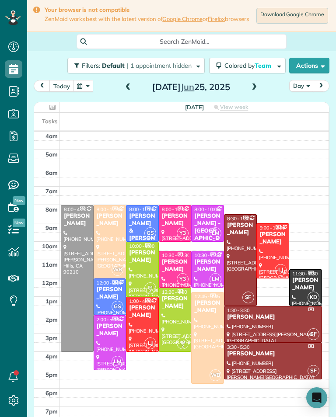
scroll to position [430, 27]
click at [179, 310] on div "[PERSON_NAME]" at bounding box center [175, 302] width 28 height 15
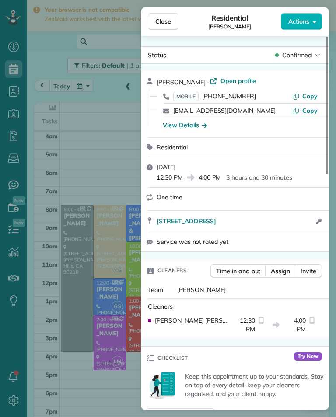
click at [241, 98] on span "[PHONE_NUMBER]" at bounding box center [229, 96] width 54 height 8
click at [116, 193] on div "Close Residential [PERSON_NAME] Actions Status Confirmed [PERSON_NAME] · Open p…" at bounding box center [168, 208] width 336 height 417
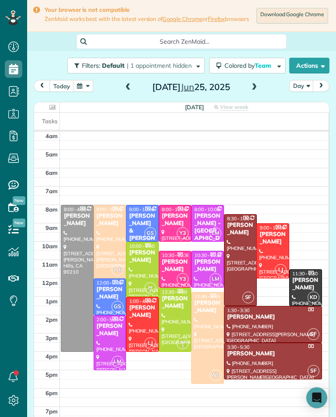
click at [211, 265] on div "[PERSON_NAME]" at bounding box center [208, 265] width 28 height 15
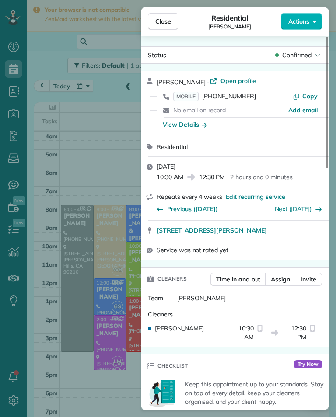
click at [236, 98] on span "[PHONE_NUMBER]" at bounding box center [229, 96] width 54 height 8
click at [85, 199] on div "Close Residential [PERSON_NAME] Actions Status Confirmed [PERSON_NAME] · Open p…" at bounding box center [168, 208] width 336 height 417
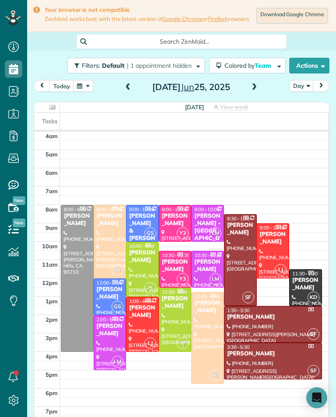
click at [79, 87] on button "button" at bounding box center [83, 86] width 20 height 12
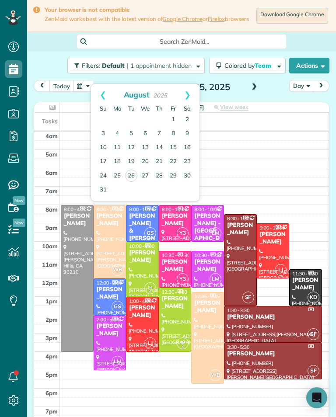
click at [75, 115] on div at bounding box center [181, 114] width 294 height 2
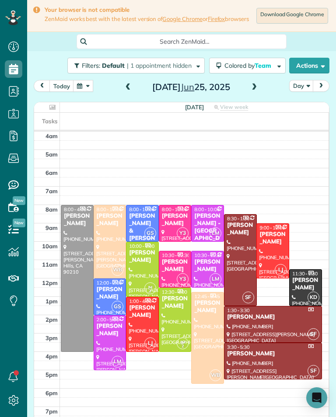
click at [91, 90] on button "button" at bounding box center [83, 86] width 20 height 12
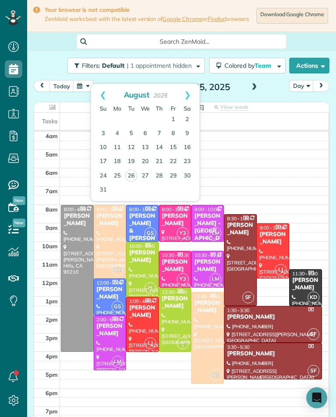
click at [99, 93] on link "Prev" at bounding box center [103, 95] width 24 height 22
click at [97, 96] on link "Prev" at bounding box center [103, 95] width 24 height 22
click at [100, 91] on link "Prev" at bounding box center [103, 95] width 24 height 22
click at [145, 173] on link "28" at bounding box center [145, 176] width 14 height 14
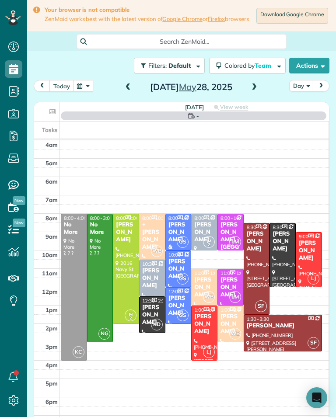
click at [117, 90] on div "[DATE] Day [DATE]" at bounding box center [181, 88] width 295 height 16
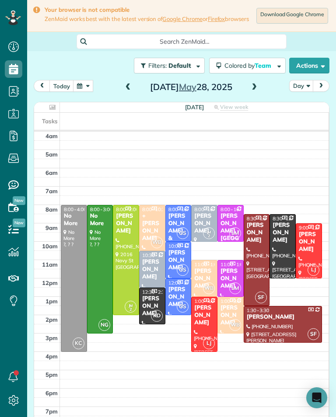
click at [231, 276] on div "[PERSON_NAME]" at bounding box center [230, 278] width 21 height 22
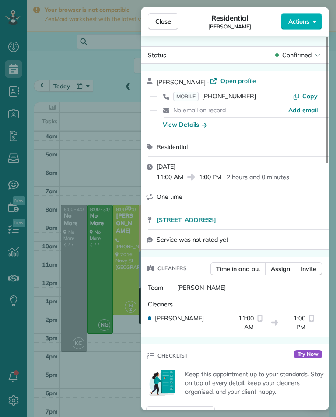
click at [233, 99] on span "[PHONE_NUMBER]" at bounding box center [229, 96] width 54 height 8
click at [263, 408] on span "Watch a 5 min demo" at bounding box center [261, 412] width 59 height 9
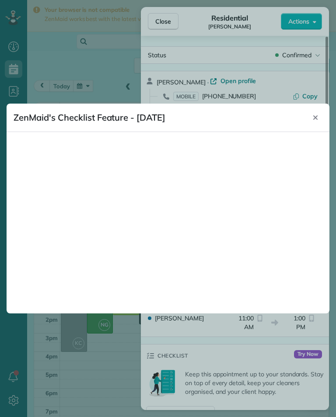
scroll to position [430, 27]
click at [317, 113] on button "Close" at bounding box center [315, 118] width 14 height 14
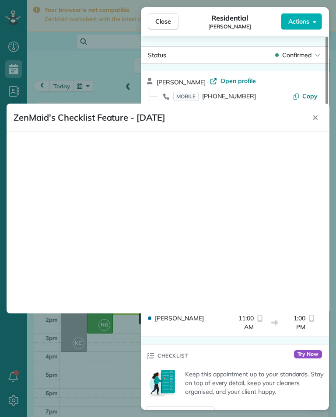
click at [315, 114] on button "Close" at bounding box center [315, 118] width 14 height 14
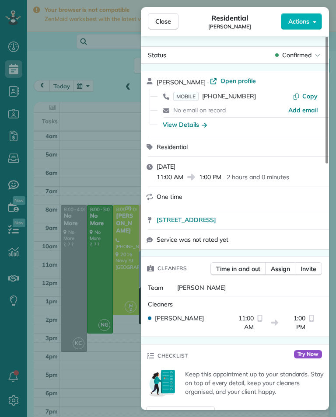
click at [316, 112] on span "Add email" at bounding box center [302, 110] width 29 height 9
click at [45, 82] on div "Close Residential [PERSON_NAME] Actions Status Confirmed [PERSON_NAME] · Open p…" at bounding box center [168, 208] width 336 height 417
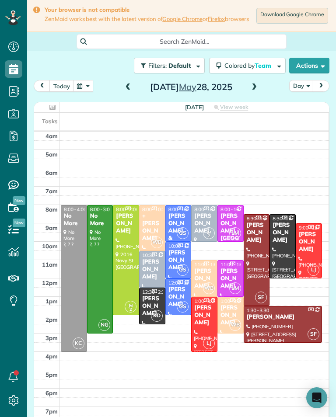
click at [84, 89] on button "button" at bounding box center [83, 86] width 20 height 12
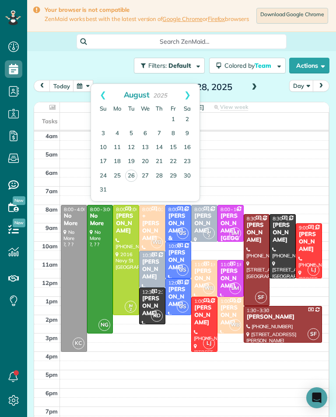
click at [151, 177] on link "27" at bounding box center [145, 176] width 14 height 14
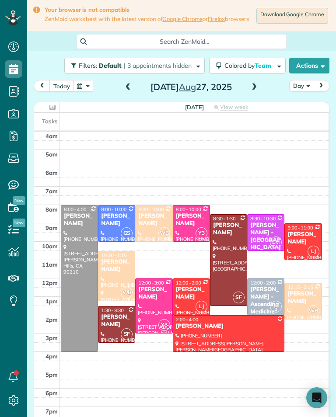
click at [156, 296] on div "[PERSON_NAME]" at bounding box center [154, 293] width 32 height 15
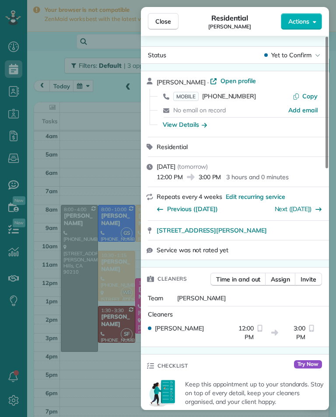
click at [204, 128] on icon "button" at bounding box center [203, 124] width 5 height 9
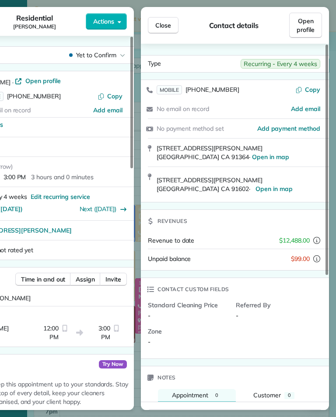
click at [253, 208] on div "Type Recurring - Every 4 weeks MOBILE [PHONE_NUMBER] Copy No email on record Ad…" at bounding box center [235, 346] width 188 height 583
click at [159, 32] on button "Close" at bounding box center [163, 25] width 31 height 17
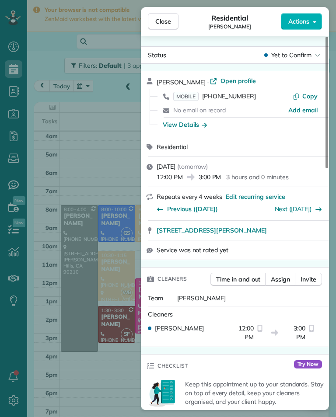
click at [111, 283] on div "Close Residential [PERSON_NAME] Actions Status Yet to Confirm [PERSON_NAME] · O…" at bounding box center [168, 208] width 336 height 417
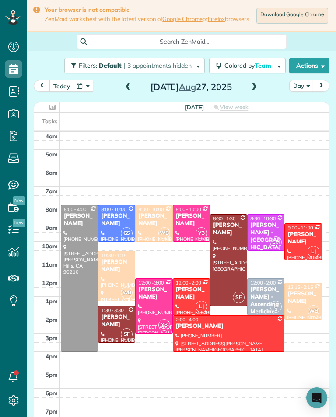
click at [80, 92] on button "button" at bounding box center [83, 86] width 20 height 12
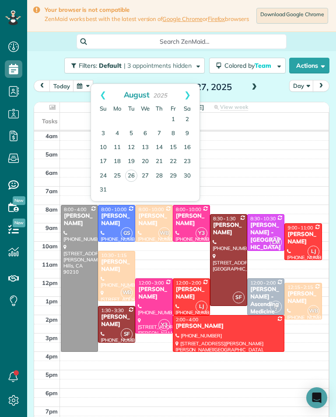
click at [100, 174] on link "24" at bounding box center [103, 176] width 14 height 14
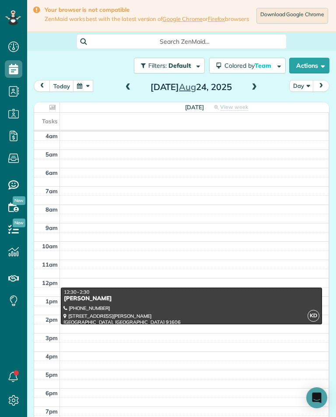
click at [116, 96] on div "[DATE] Day [DATE]" at bounding box center [181, 88] width 295 height 16
click at [128, 91] on span at bounding box center [128, 87] width 10 height 8
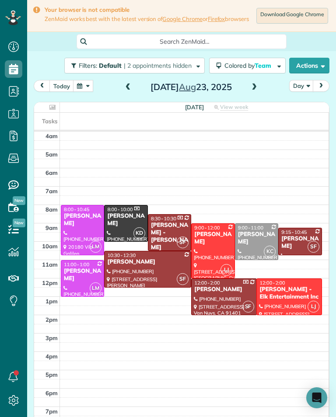
click at [295, 301] on div "[PERSON_NAME] - Elk Entertainment Inc" at bounding box center [289, 293] width 60 height 15
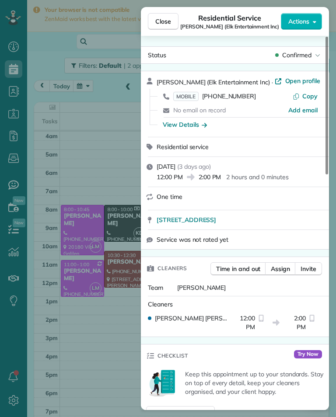
click at [103, 260] on div "Close Residential Service [PERSON_NAME] (Elk Entertainment Inc) Actions Status …" at bounding box center [168, 208] width 336 height 417
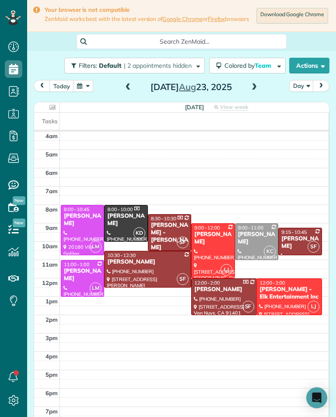
scroll to position [430, 27]
click at [75, 73] on button "Filters: Default | 2 appointments hidden" at bounding box center [134, 66] width 140 height 16
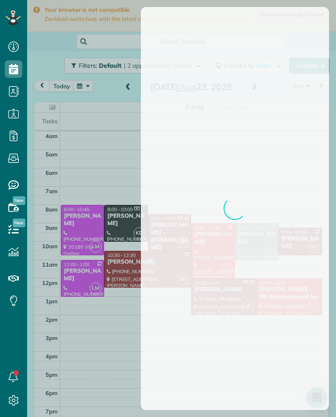
click at [75, 145] on div at bounding box center [168, 208] width 336 height 417
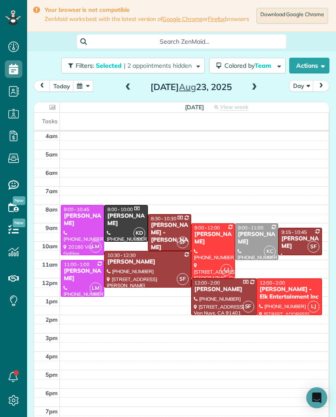
click at [81, 85] on button "button" at bounding box center [83, 86] width 20 height 12
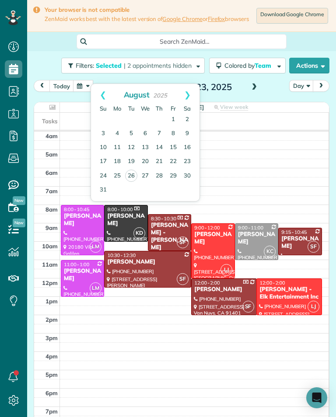
click at [103, 184] on link "31" at bounding box center [103, 190] width 14 height 14
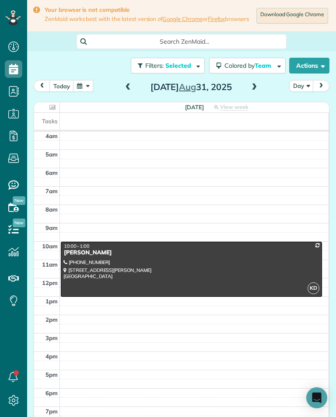
click at [253, 94] on span at bounding box center [254, 87] width 10 height 13
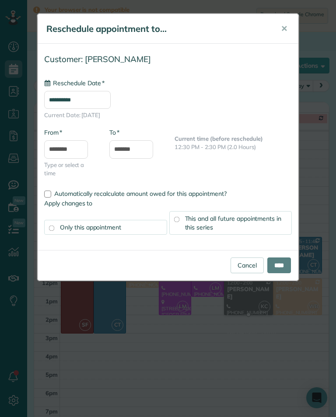
click at [111, 103] on input "**********" at bounding box center [77, 100] width 66 height 18
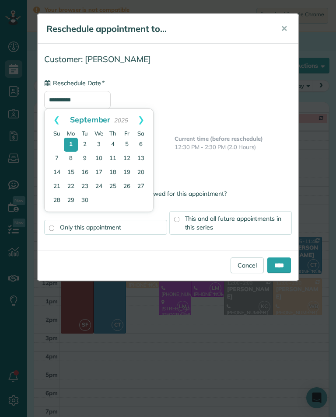
click at [114, 142] on link "4" at bounding box center [113, 145] width 14 height 14
type input "**********"
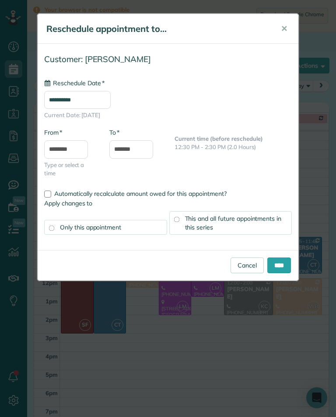
click at [279, 265] on input "****" at bounding box center [279, 265] width 24 height 16
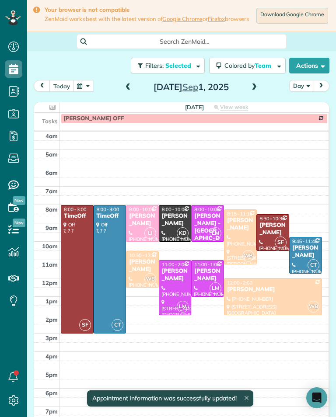
click at [60, 90] on button "today" at bounding box center [61, 86] width 24 height 12
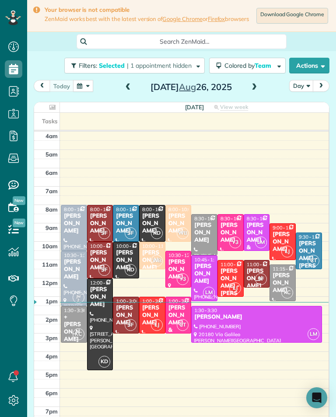
click at [87, 92] on button "button" at bounding box center [83, 86] width 20 height 12
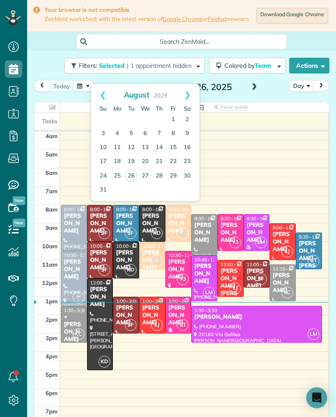
click at [107, 100] on link "Prev" at bounding box center [103, 95] width 24 height 22
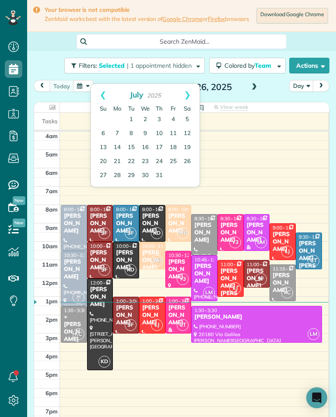
click at [163, 177] on link "31" at bounding box center [159, 176] width 14 height 14
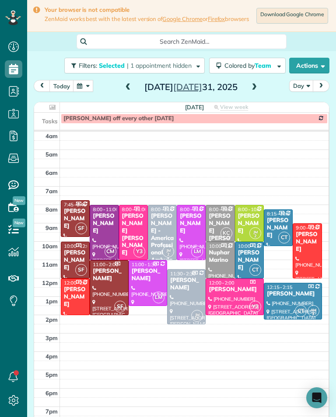
click at [107, 228] on div "[PERSON_NAME]" at bounding box center [104, 223] width 24 height 22
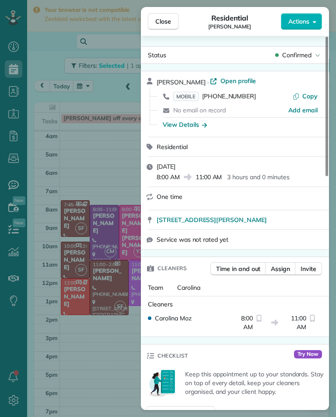
click at [57, 146] on div "Close Residential [PERSON_NAME] Actions Status Confirmed [PERSON_NAME] · Open p…" at bounding box center [168, 208] width 336 height 417
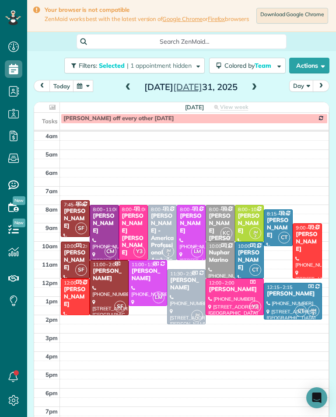
click at [79, 88] on button "button" at bounding box center [83, 86] width 20 height 12
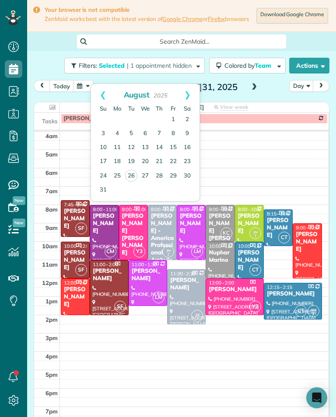
click at [162, 177] on link "28" at bounding box center [159, 176] width 14 height 14
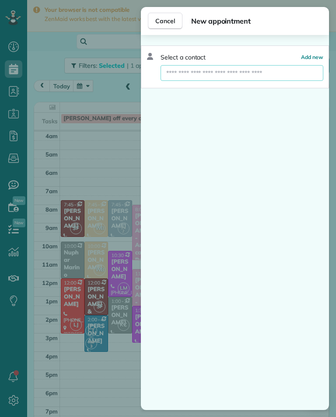
click at [260, 68] on input "text" at bounding box center [241, 73] width 163 height 16
type input "******"
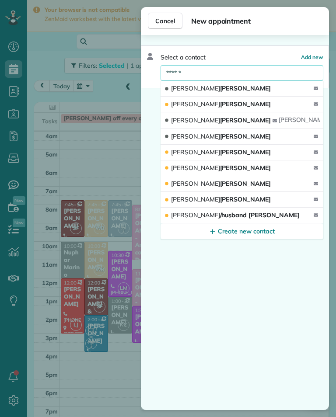
click at [156, 21] on span "Cancel" at bounding box center [165, 21] width 20 height 9
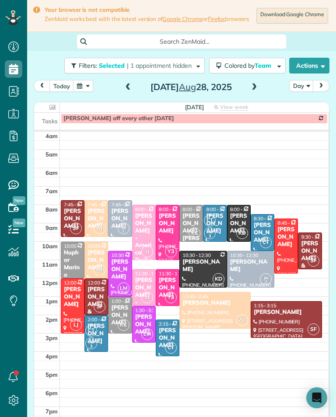
click at [84, 89] on button "button" at bounding box center [83, 86] width 20 height 12
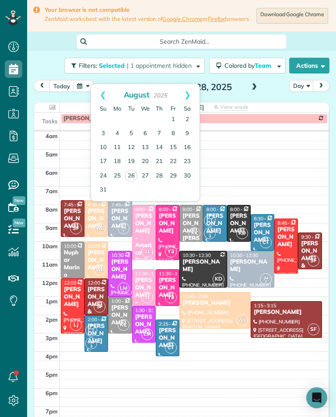
click at [97, 93] on link "Prev" at bounding box center [103, 95] width 24 height 22
click at [165, 178] on link "31" at bounding box center [159, 176] width 14 height 14
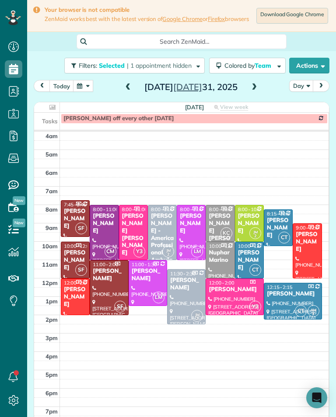
click at [84, 87] on button "button" at bounding box center [83, 86] width 20 height 12
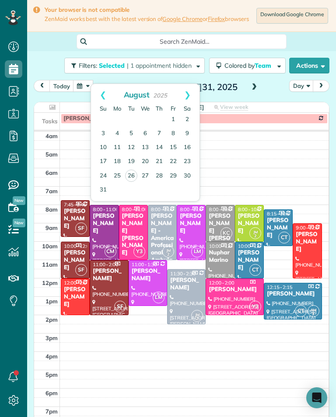
click at [163, 180] on link "28" at bounding box center [159, 176] width 14 height 14
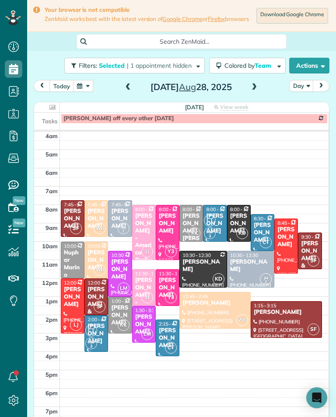
click at [253, 90] on span at bounding box center [254, 87] width 10 height 8
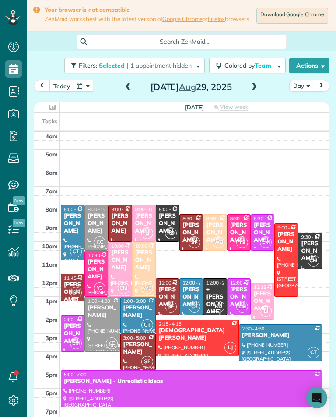
click at [257, 94] on span at bounding box center [254, 87] width 10 height 13
